Goal: Task Accomplishment & Management: Manage account settings

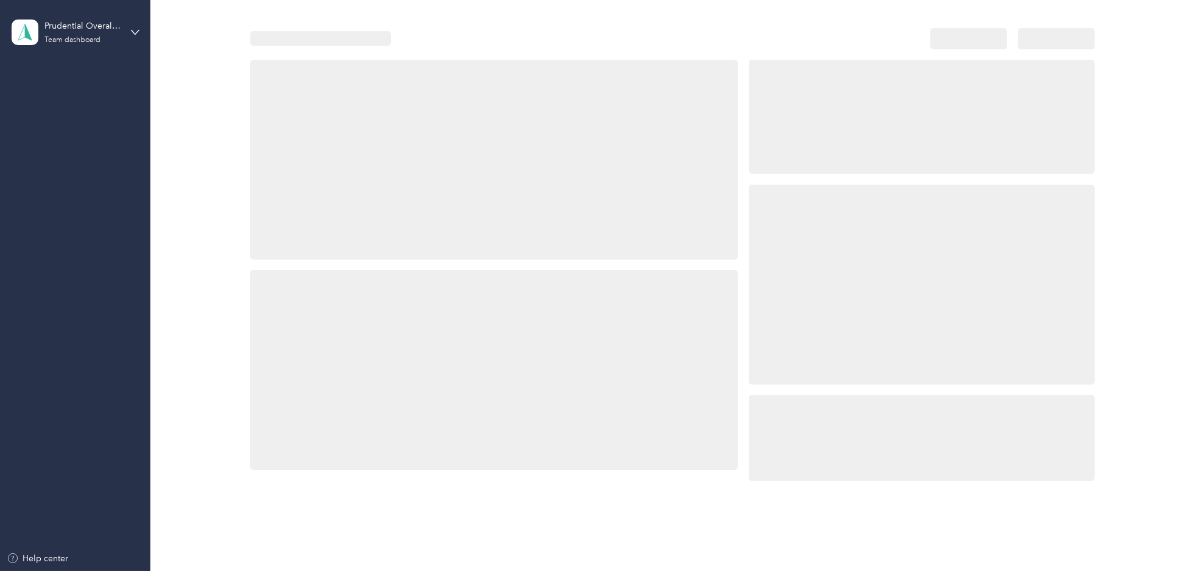
click at [104, 74] on div "Home" at bounding box center [76, 75] width 128 height 22
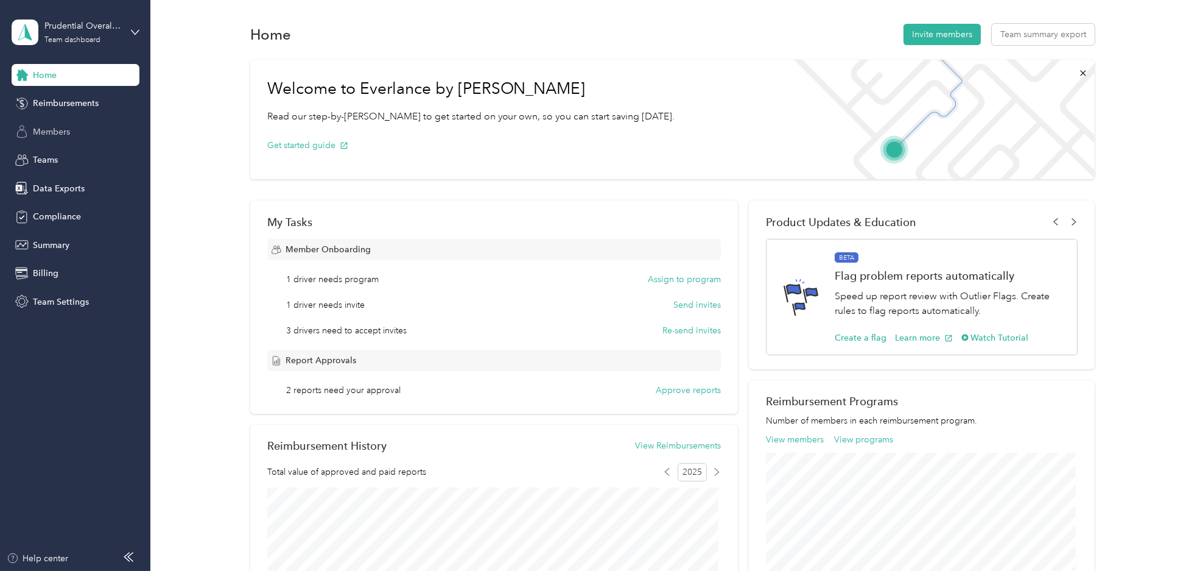
click at [51, 130] on span "Members" at bounding box center [51, 131] width 37 height 13
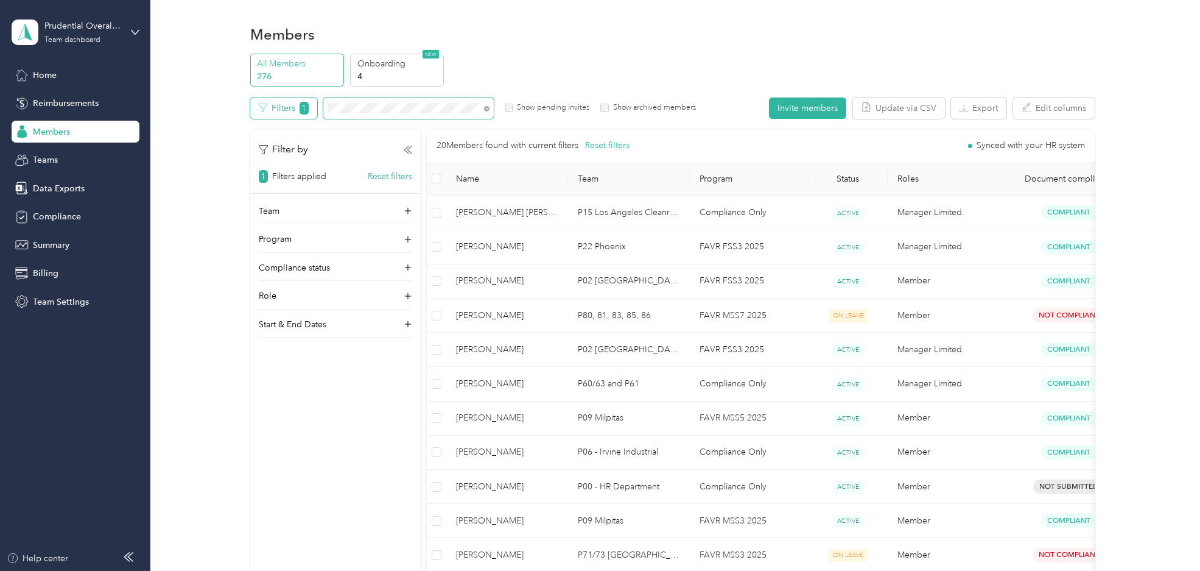
click at [312, 110] on div "Filters 1 Show pending invites Show archived members" at bounding box center [473, 107] width 446 height 21
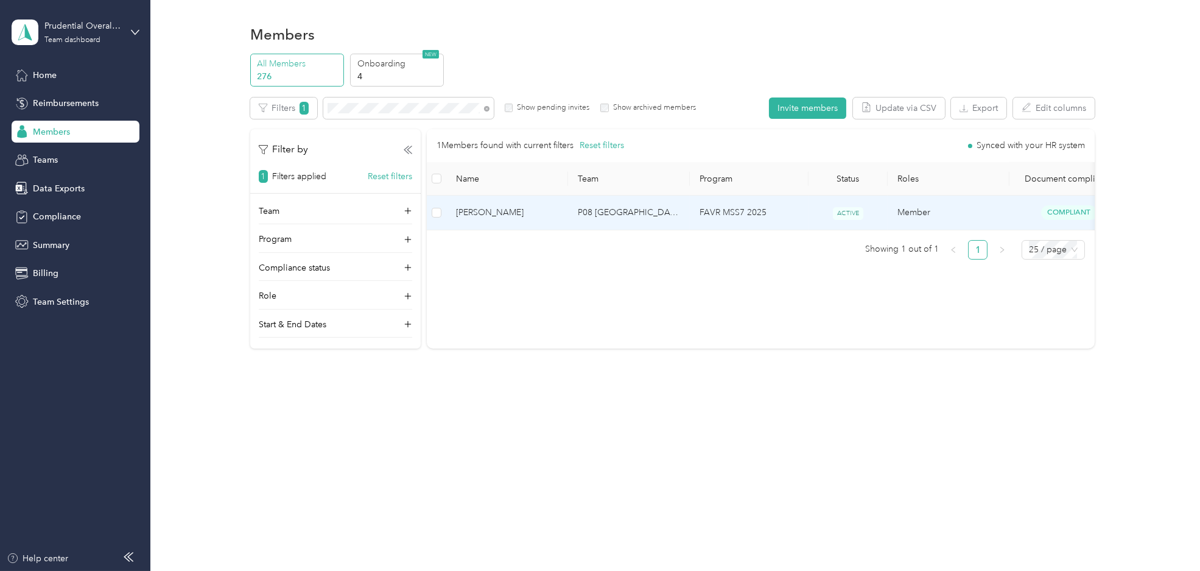
click at [638, 205] on td "P08 [GEOGRAPHIC_DATA]" at bounding box center [629, 212] width 122 height 34
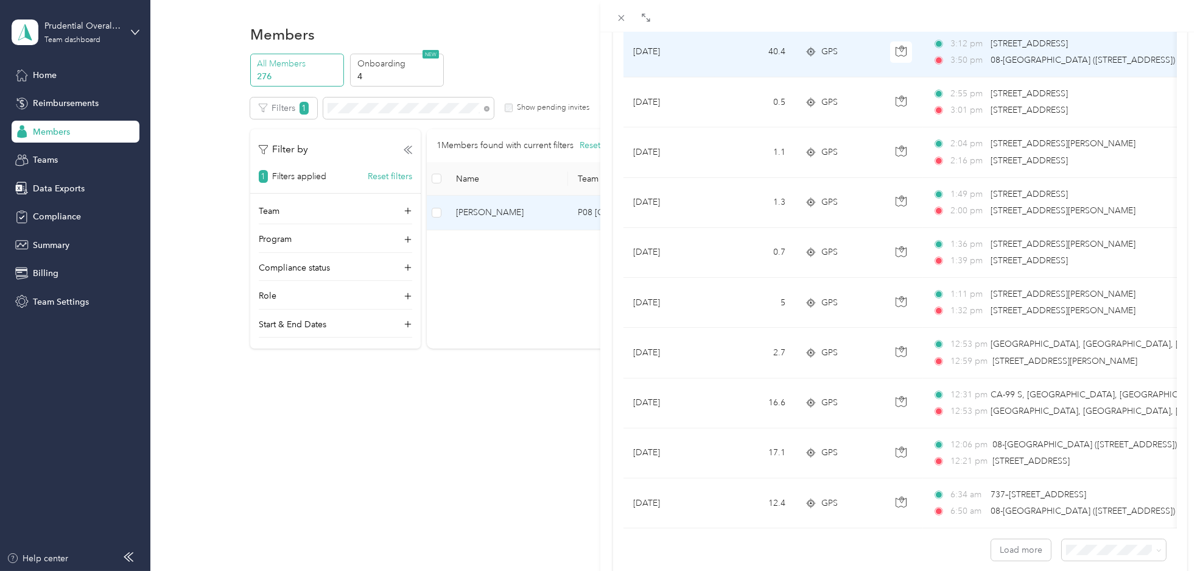
scroll to position [987, 0]
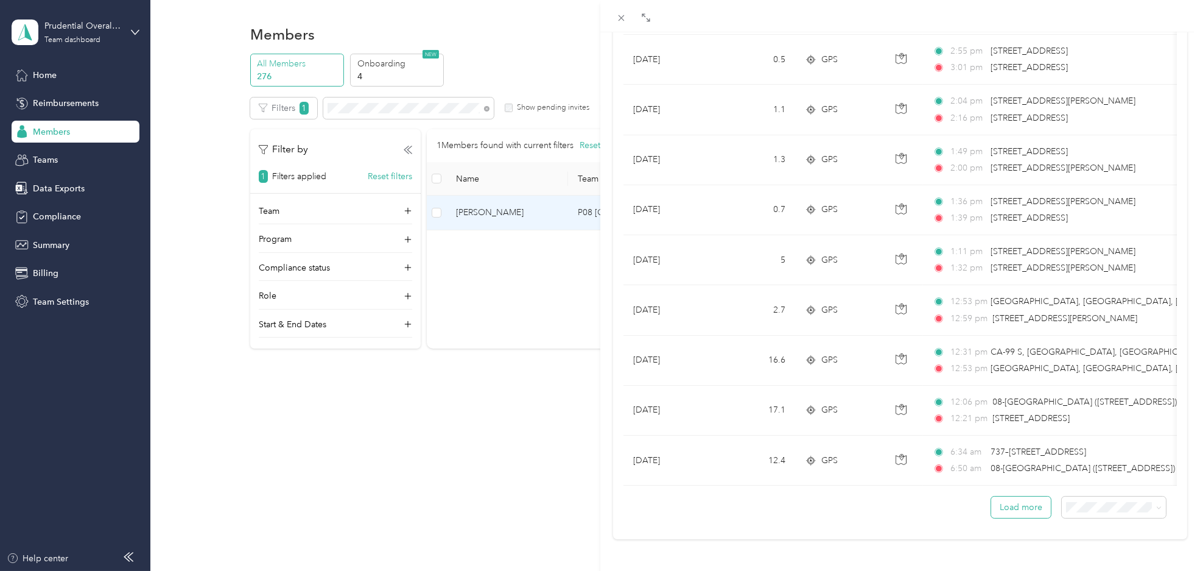
click at [1036, 501] on button "Load more" at bounding box center [1021, 506] width 60 height 21
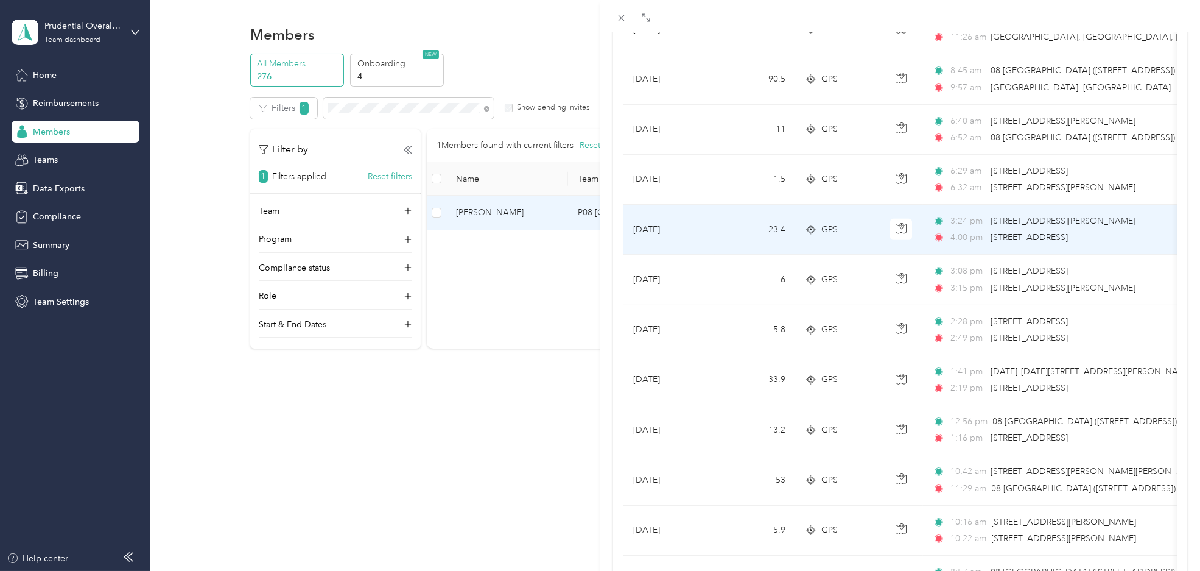
scroll to position [1866, 0]
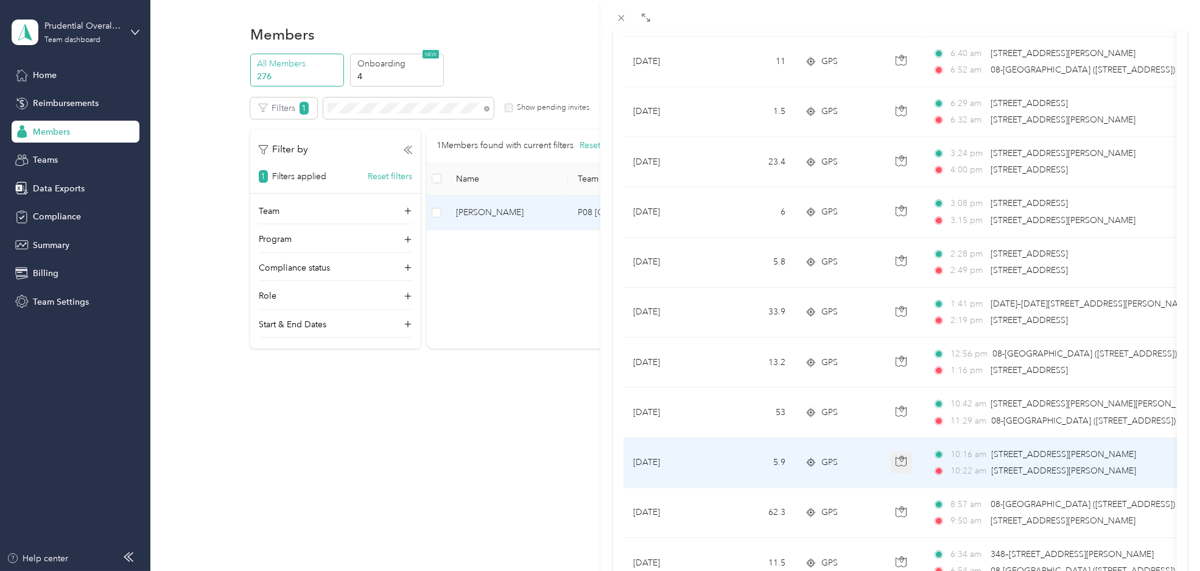
click at [893, 461] on button "button" at bounding box center [901, 462] width 22 height 22
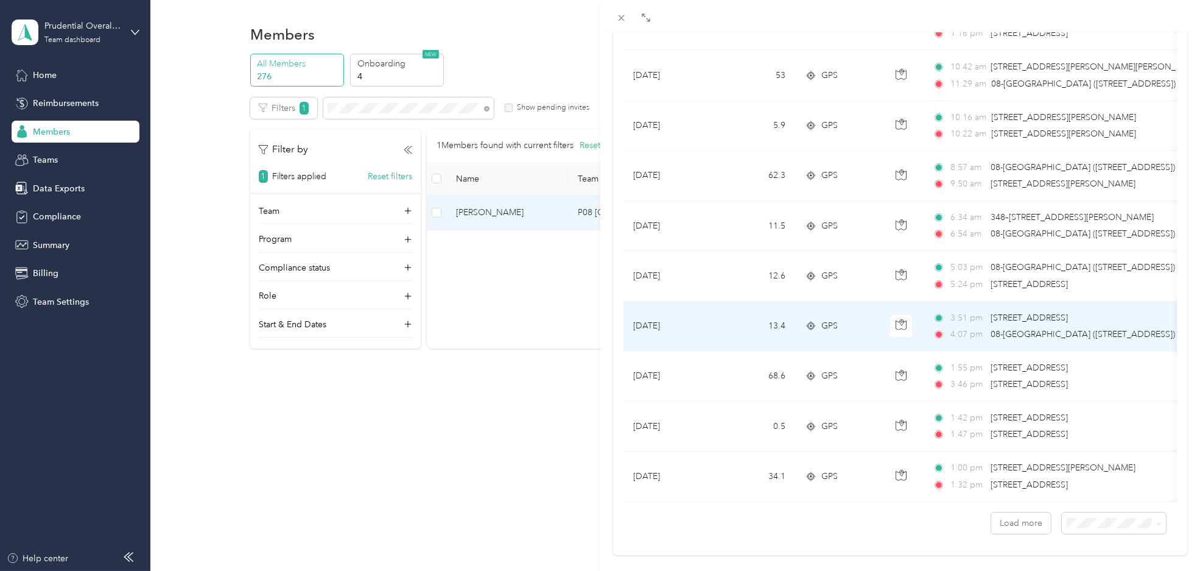
scroll to position [2205, 0]
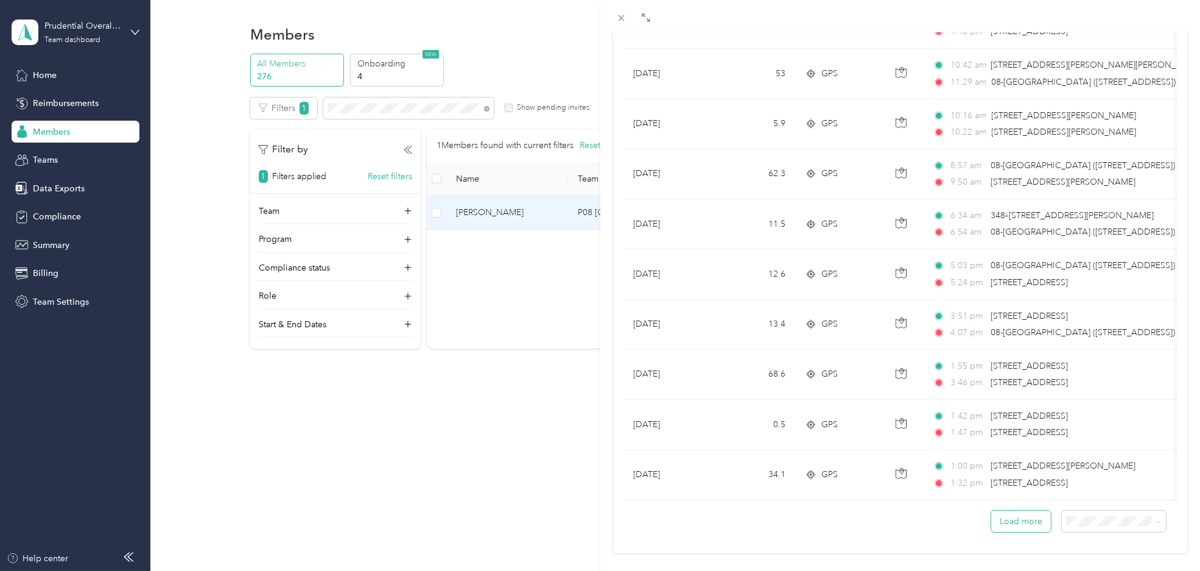
click at [1014, 532] on button "Load more" at bounding box center [1021, 520] width 60 height 21
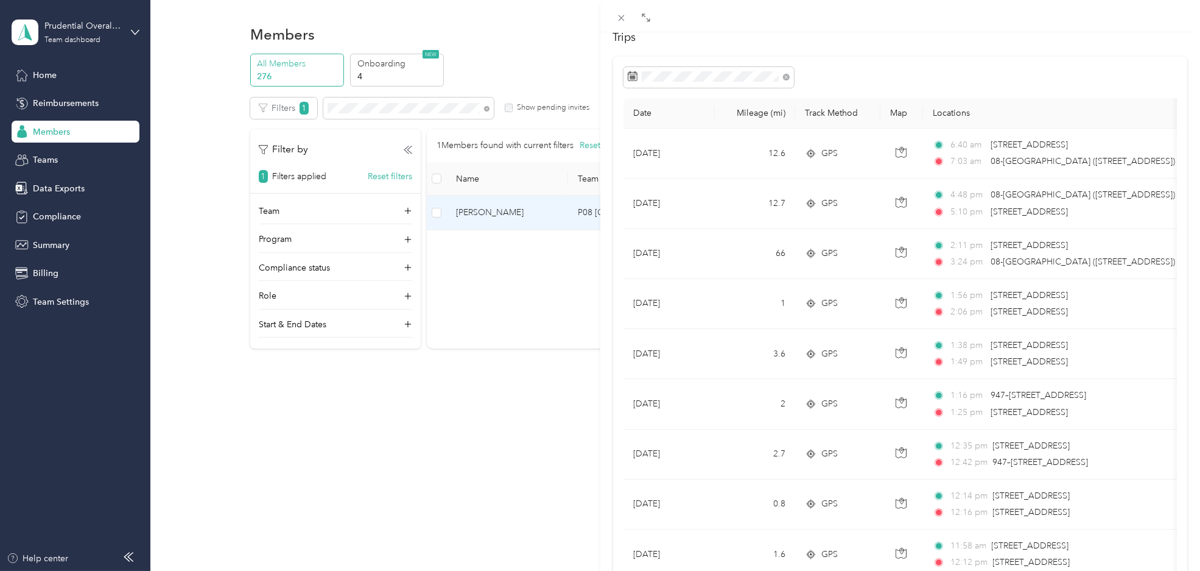
scroll to position [0, 0]
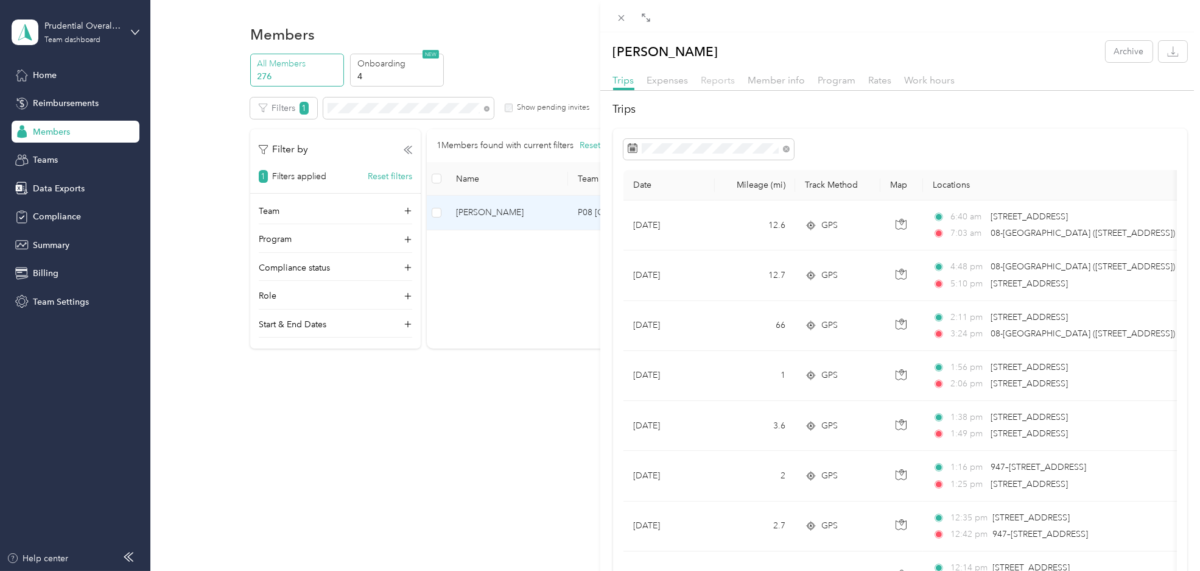
click at [725, 78] on span "Reports" at bounding box center [718, 80] width 34 height 12
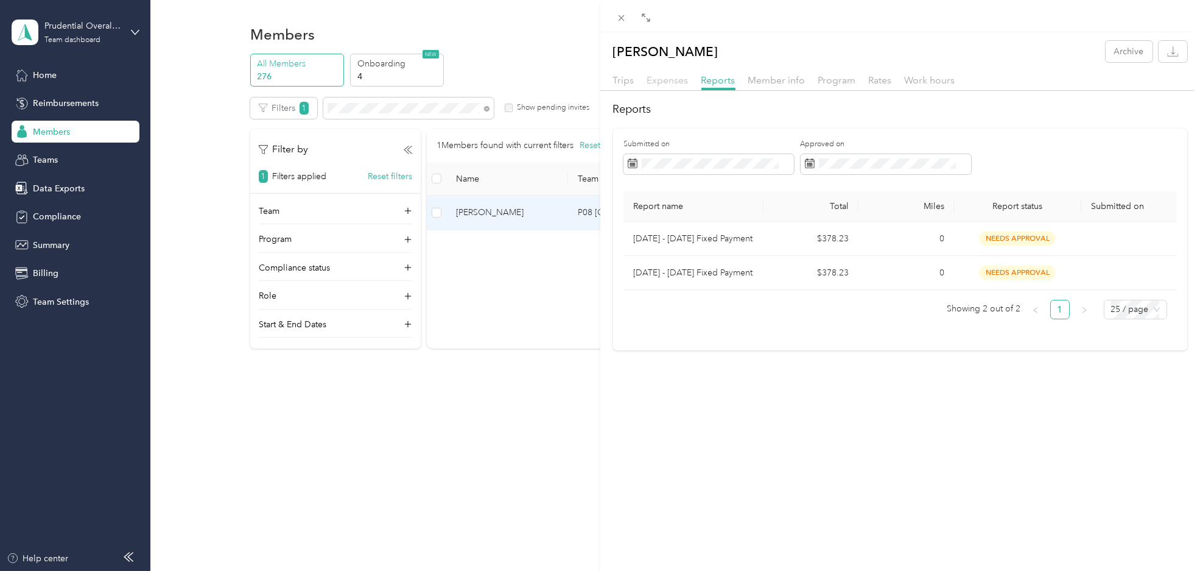
click at [675, 83] on span "Expenses" at bounding box center [667, 80] width 41 height 12
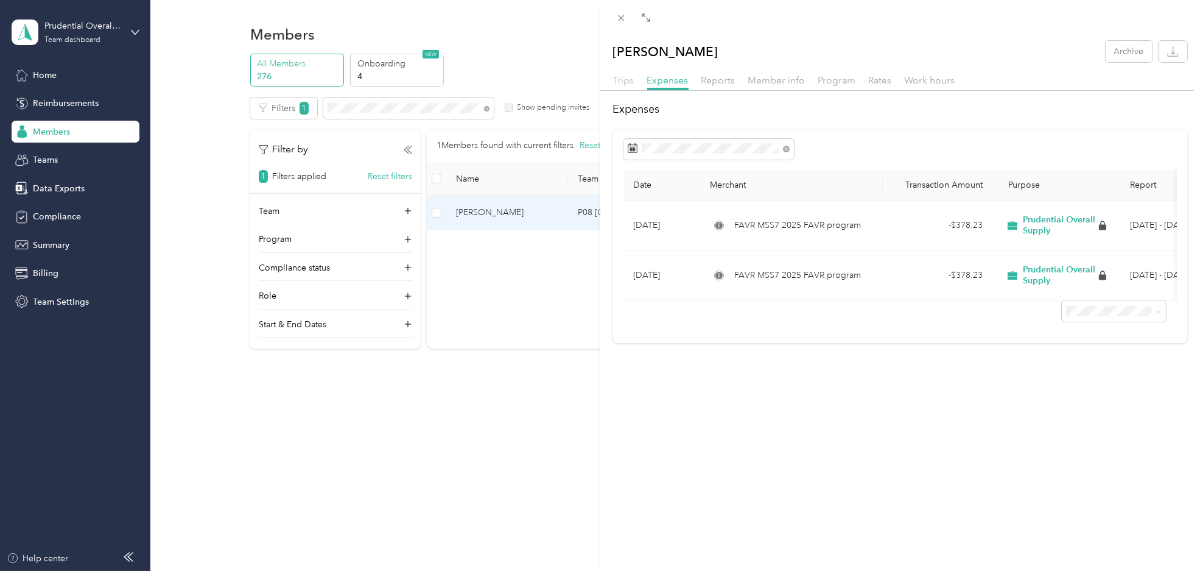
click at [617, 80] on span "Trips" at bounding box center [623, 80] width 21 height 12
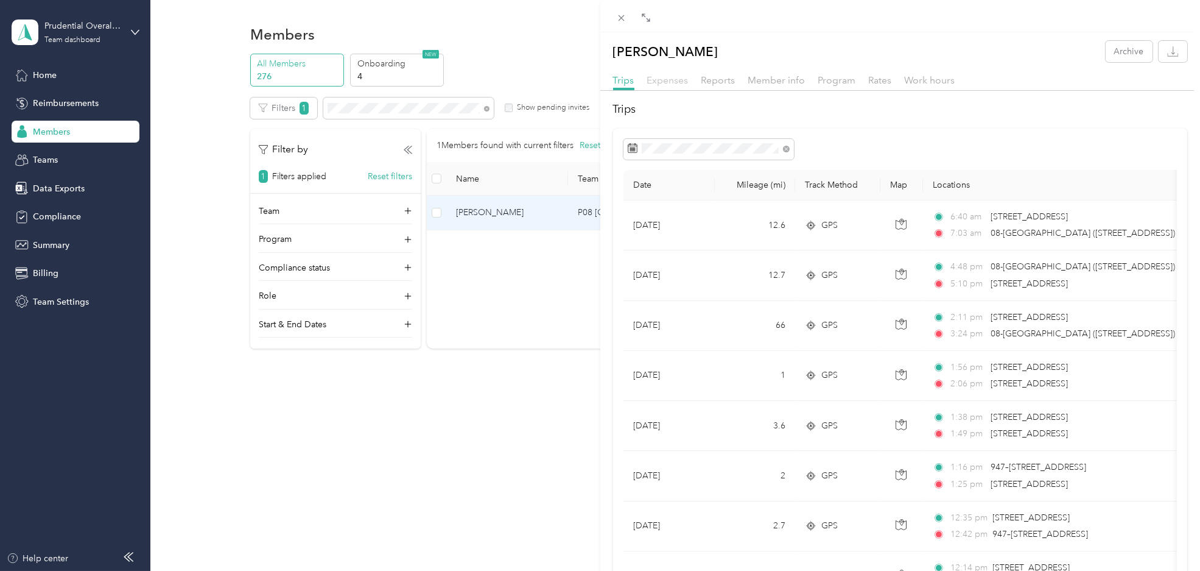
click at [652, 80] on span "Expenses" at bounding box center [667, 80] width 41 height 12
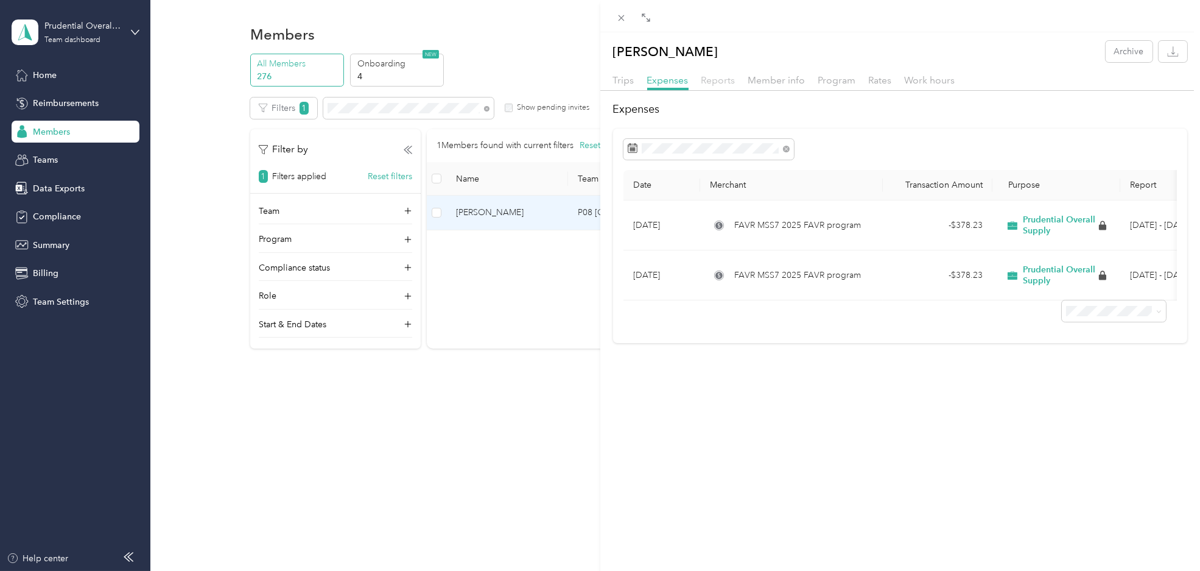
click at [726, 81] on span "Reports" at bounding box center [718, 80] width 34 height 12
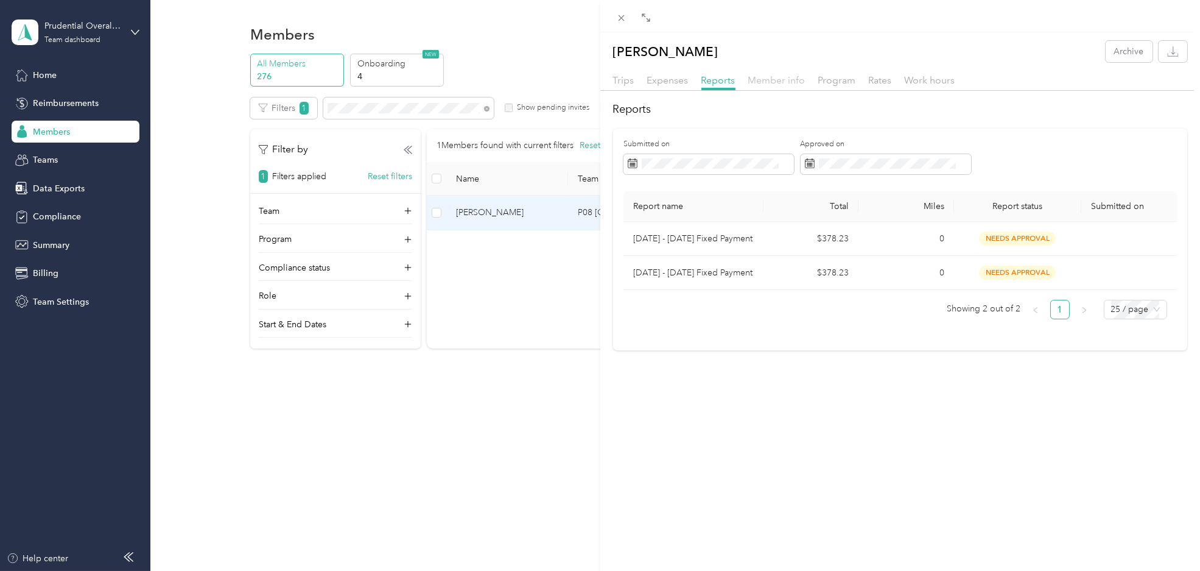
click at [766, 84] on span "Member info" at bounding box center [776, 80] width 57 height 12
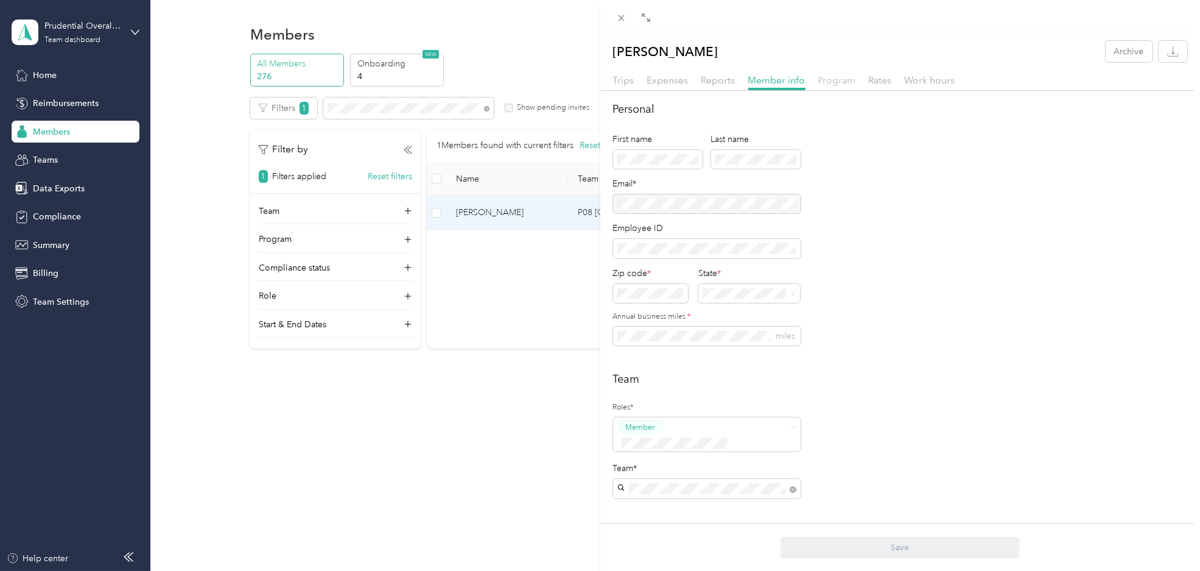
click at [826, 83] on span "Program" at bounding box center [837, 80] width 38 height 12
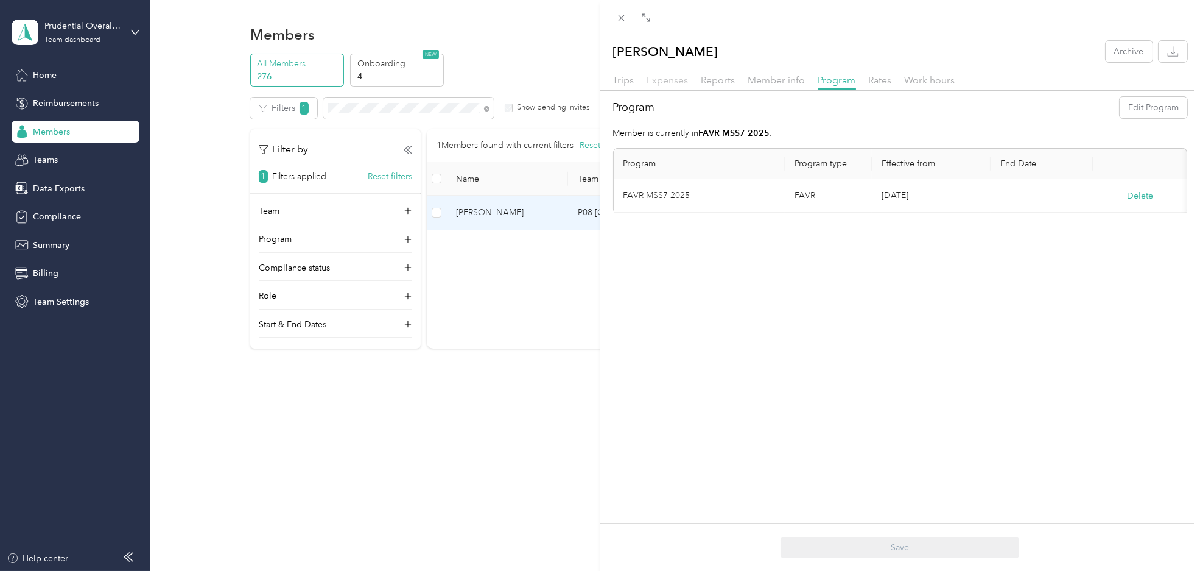
click at [653, 83] on span "Expenses" at bounding box center [667, 80] width 41 height 12
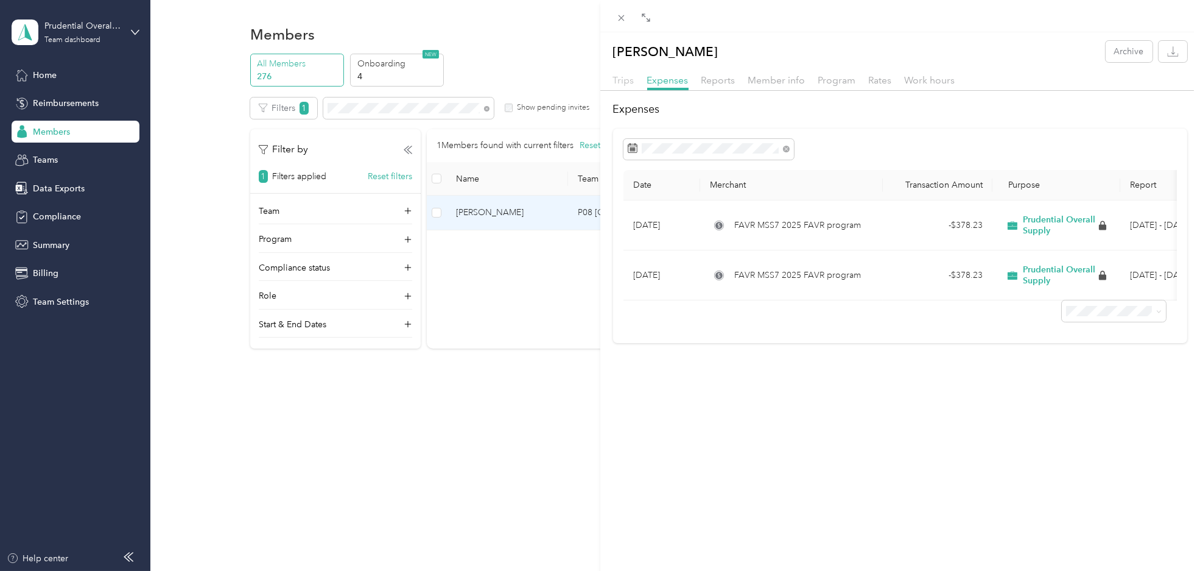
click at [624, 80] on span "Trips" at bounding box center [623, 80] width 21 height 12
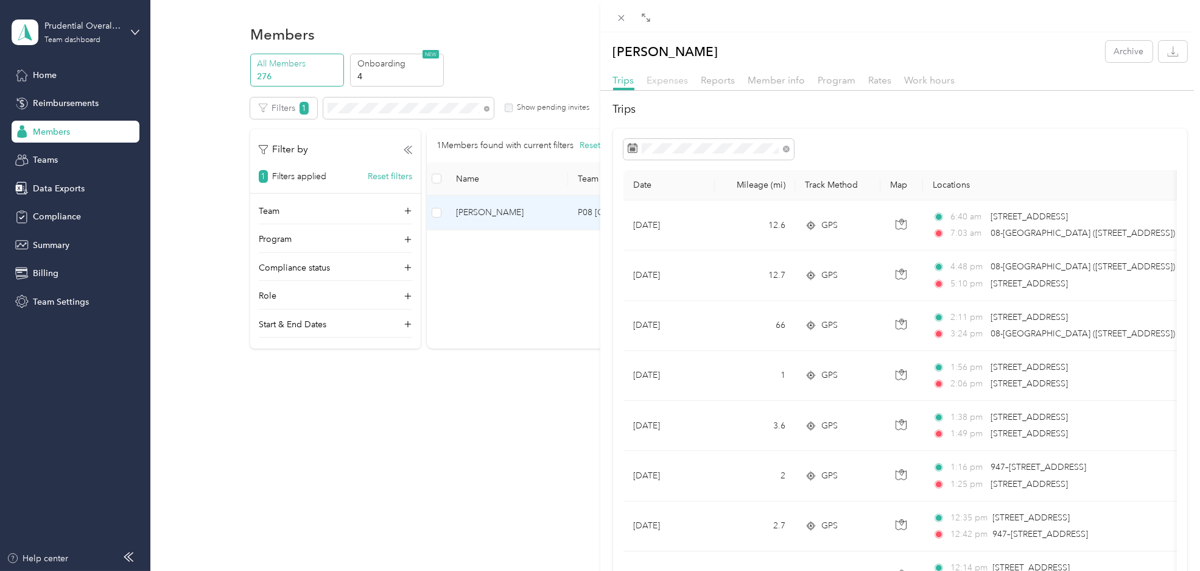
click at [675, 83] on span "Expenses" at bounding box center [667, 80] width 41 height 12
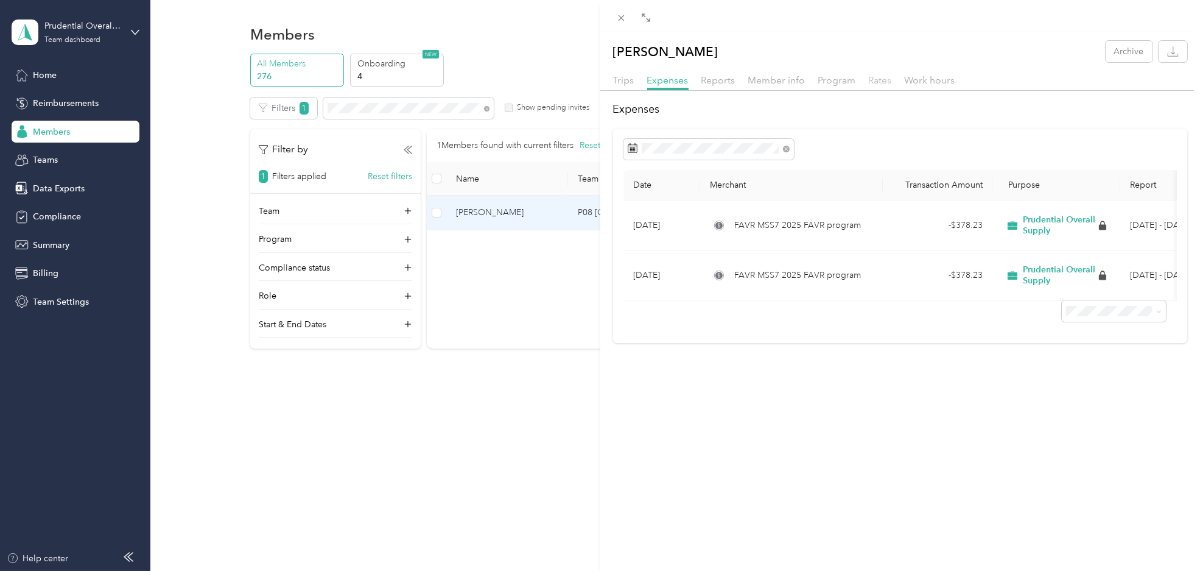
click at [873, 79] on span "Rates" at bounding box center [880, 80] width 23 height 12
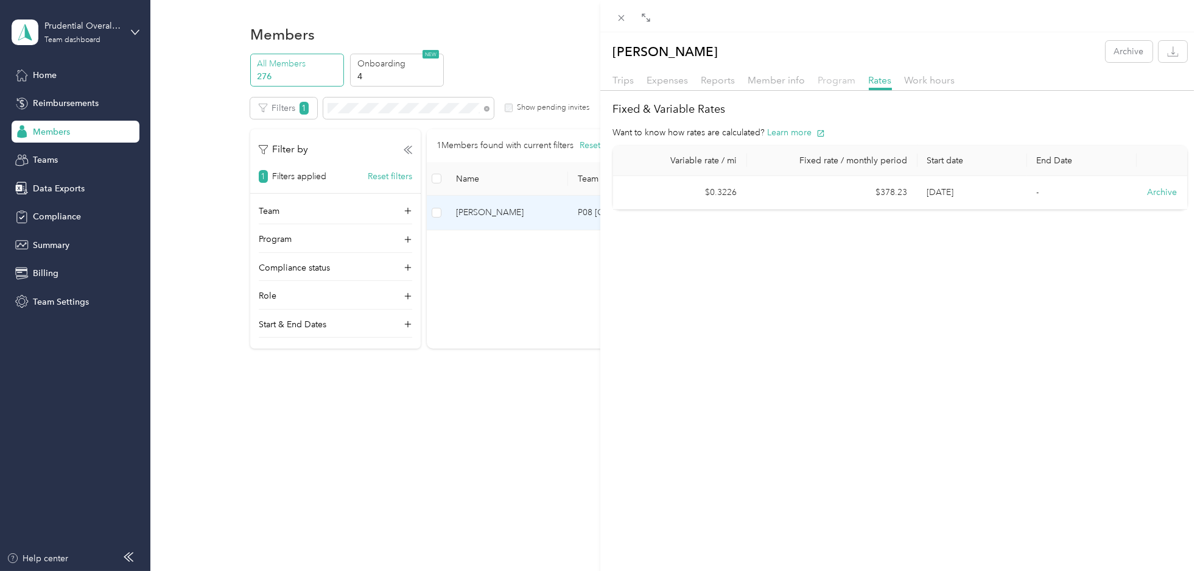
click at [847, 82] on span "Program" at bounding box center [837, 80] width 38 height 12
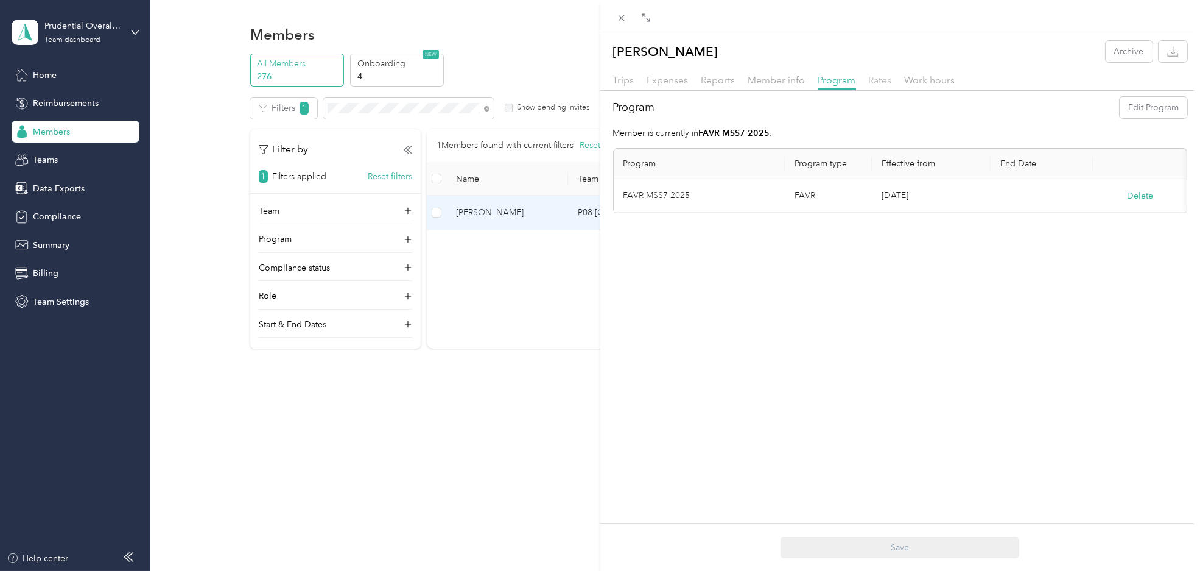
click at [873, 81] on span "Rates" at bounding box center [880, 80] width 23 height 12
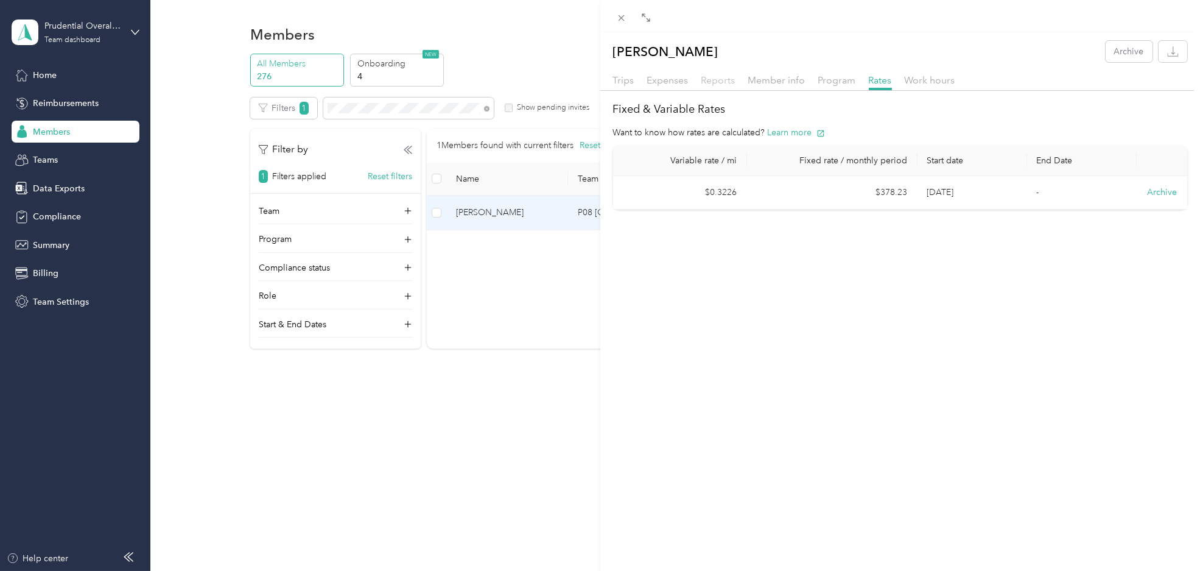
click at [708, 77] on span "Reports" at bounding box center [718, 80] width 34 height 12
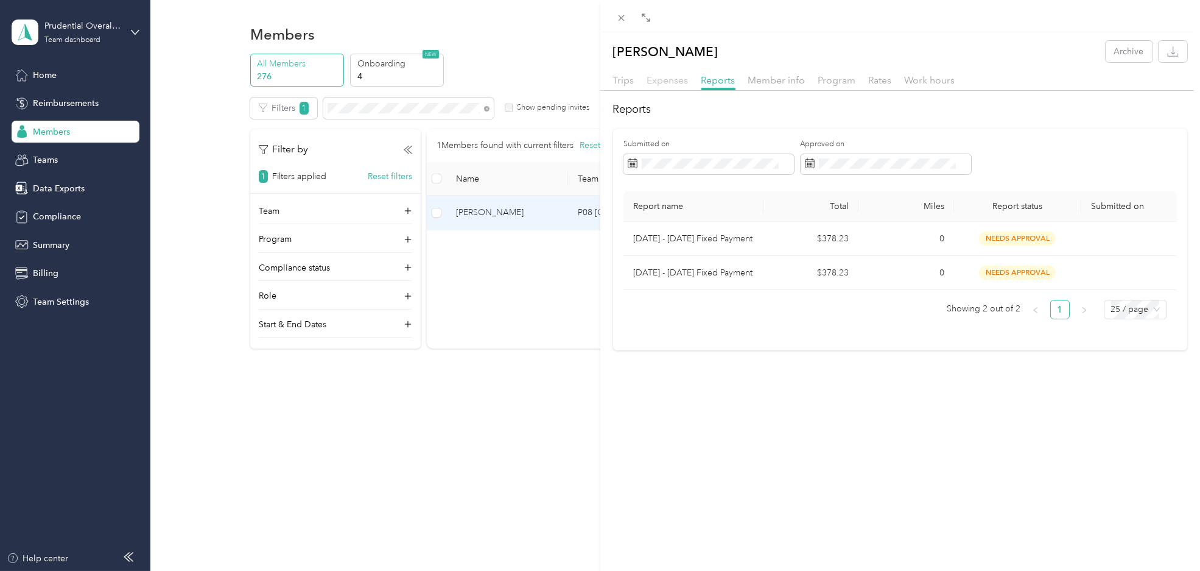
click at [681, 78] on span "Expenses" at bounding box center [667, 80] width 41 height 12
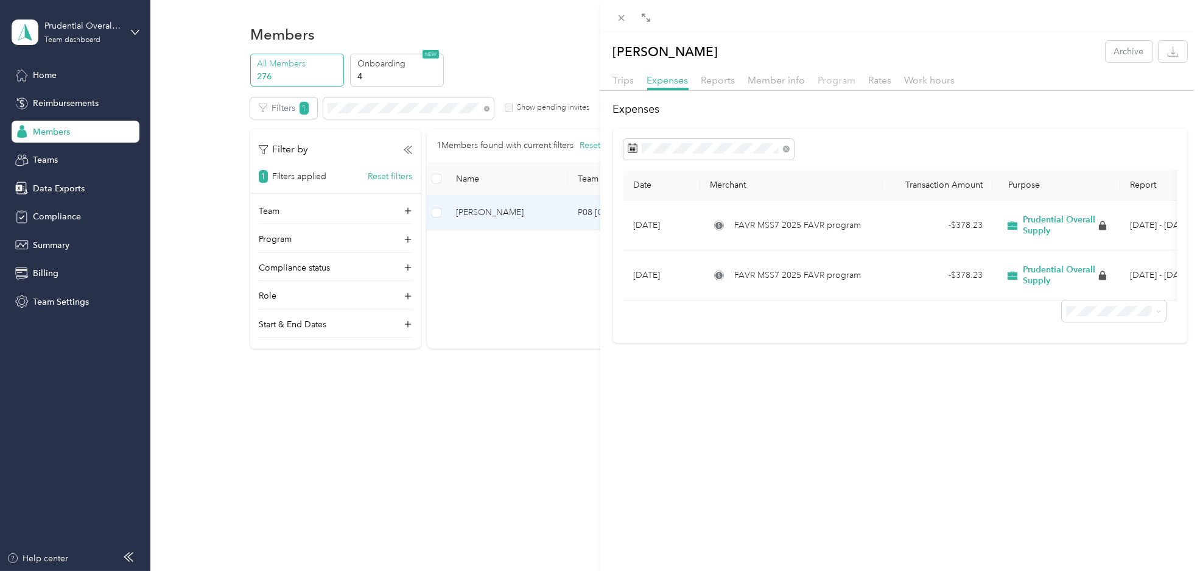
click at [842, 83] on span "Program" at bounding box center [837, 80] width 38 height 12
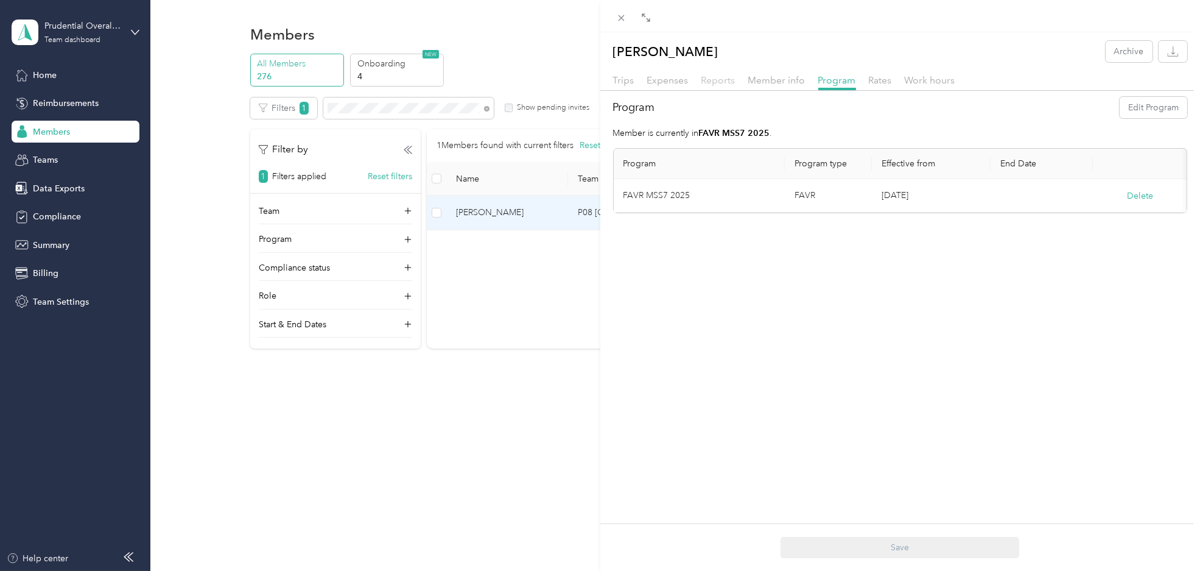
click at [731, 81] on span "Reports" at bounding box center [718, 80] width 34 height 12
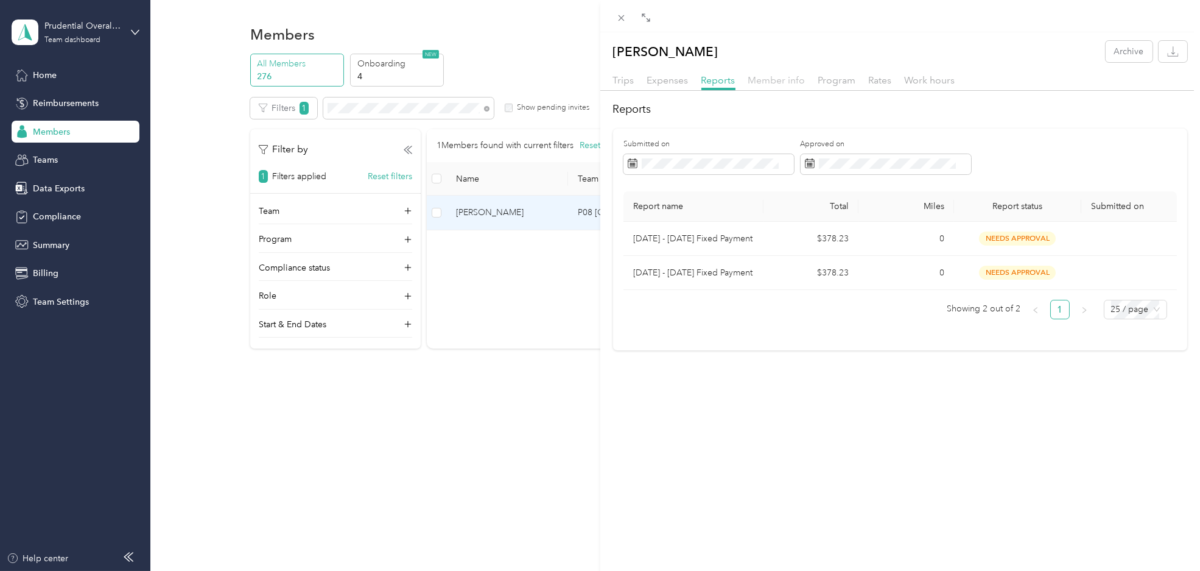
click at [772, 79] on span "Member info" at bounding box center [776, 80] width 57 height 12
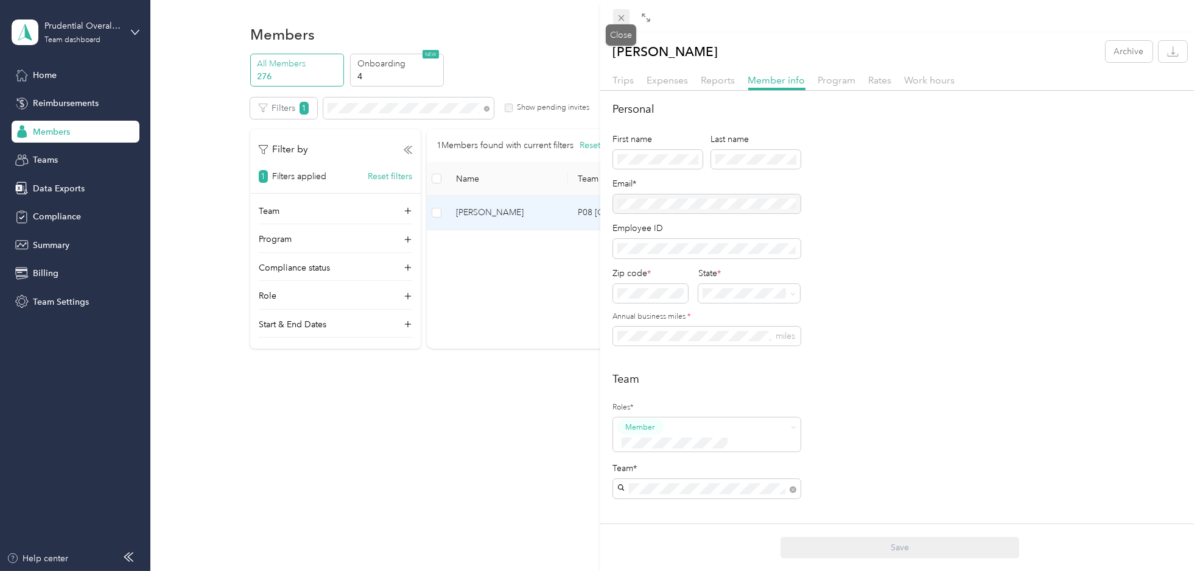
click at [624, 16] on icon at bounding box center [621, 18] width 10 height 10
